Goal: Browse casually

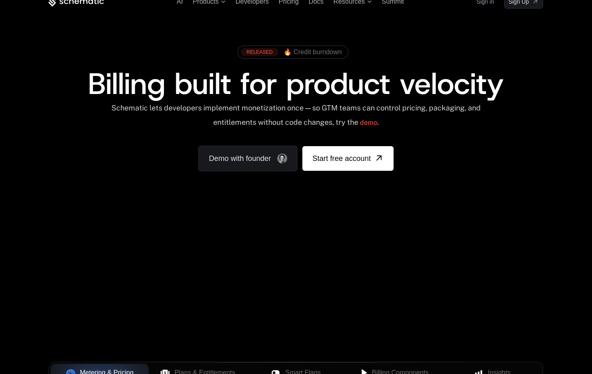
scroll to position [56, 0]
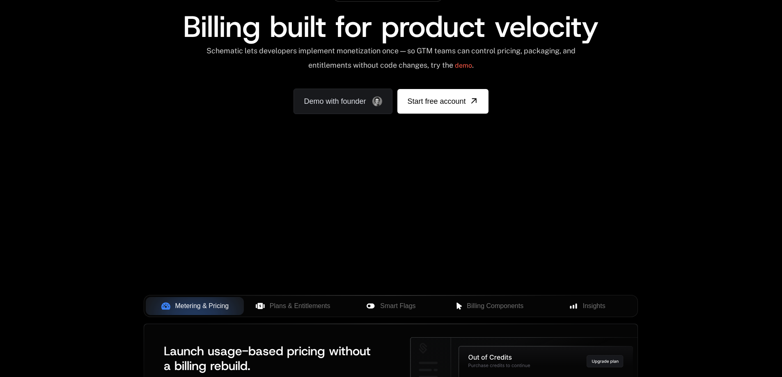
scroll to position [164, 0]
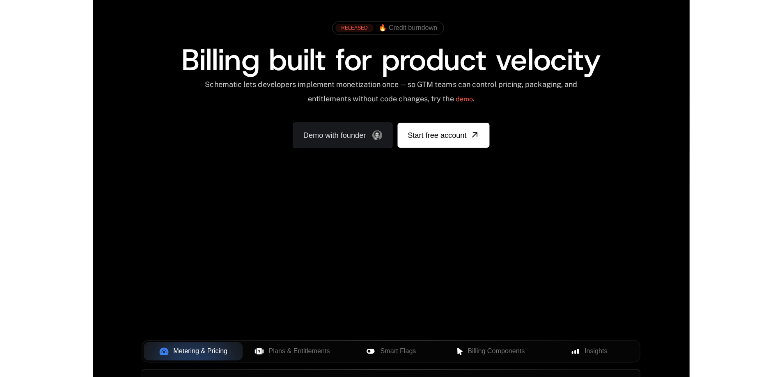
scroll to position [82, 0]
